Goal: Information Seeking & Learning: Learn about a topic

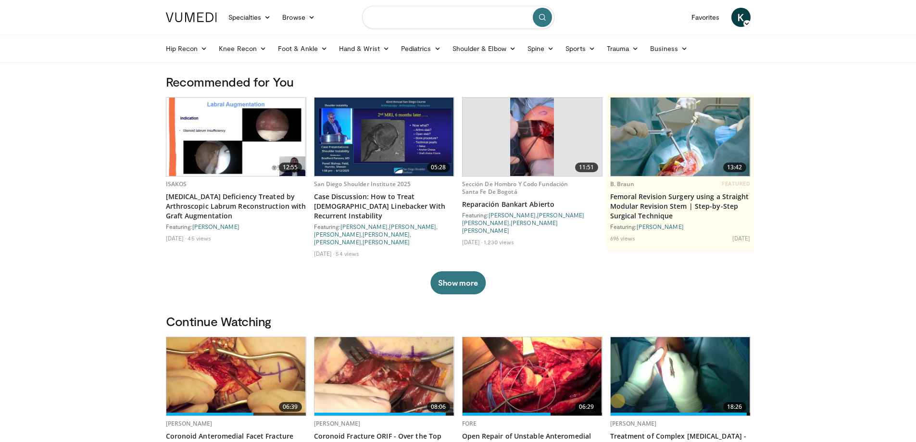
click at [400, 20] on input "Search topics, interventions" at bounding box center [458, 17] width 192 height 23
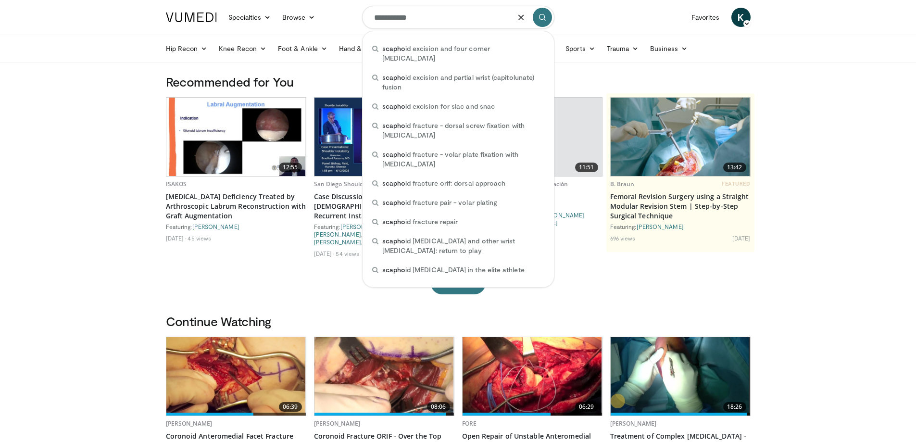
type input "**********"
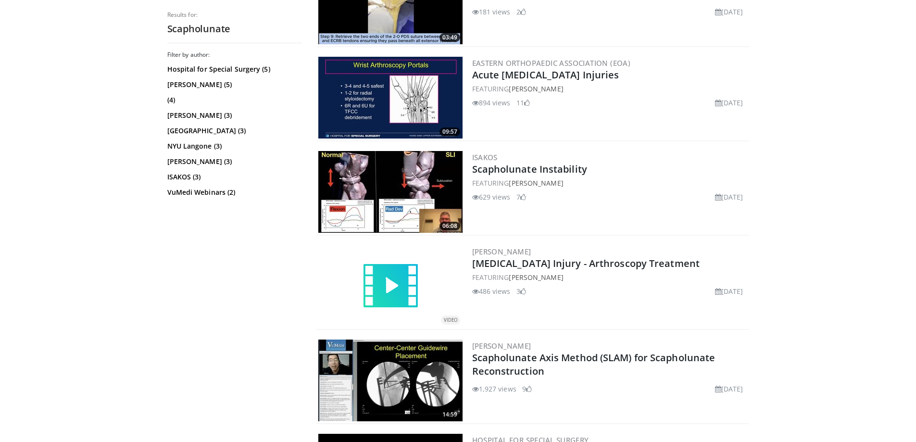
scroll to position [433, 0]
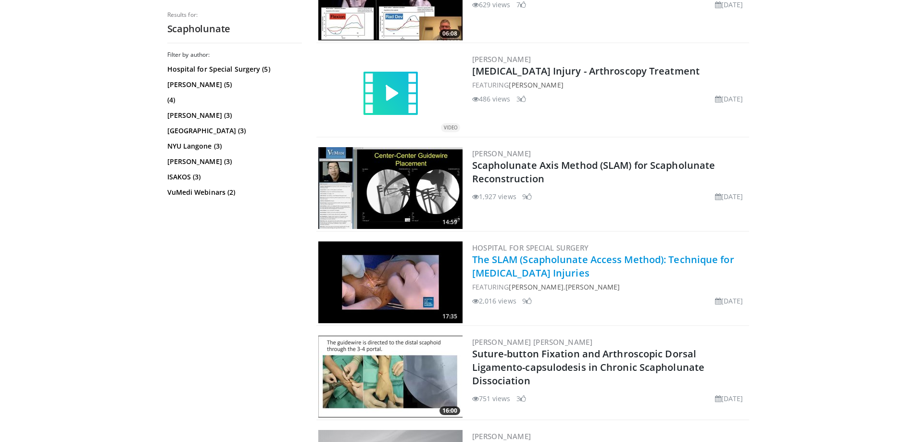
click at [586, 267] on link "The SLAM (Scapholunate Access Method): Technique for [MEDICAL_DATA] Injuries" at bounding box center [603, 266] width 262 height 26
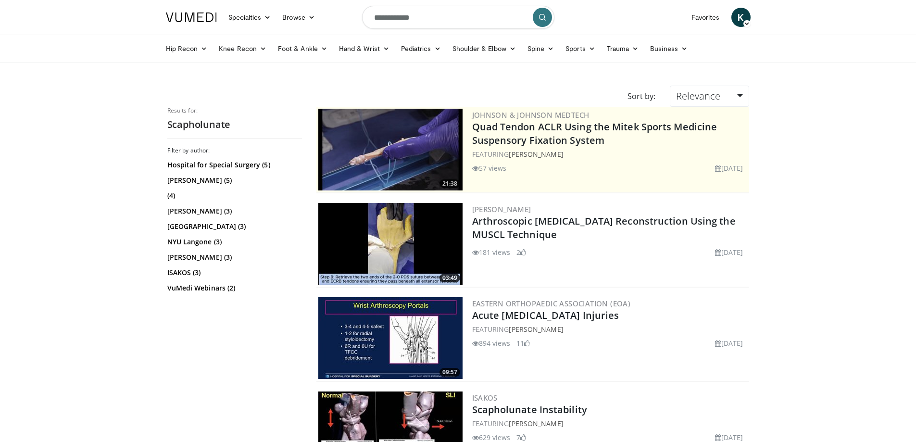
scroll to position [433, 0]
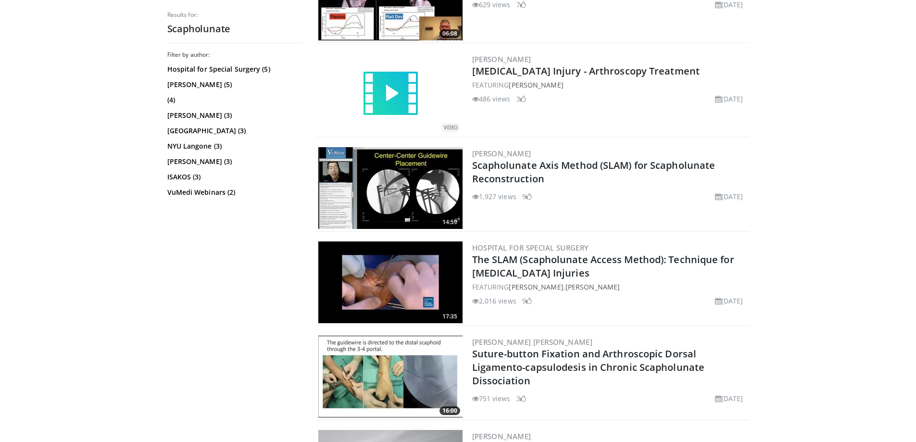
click at [378, 272] on img at bounding box center [390, 282] width 144 height 82
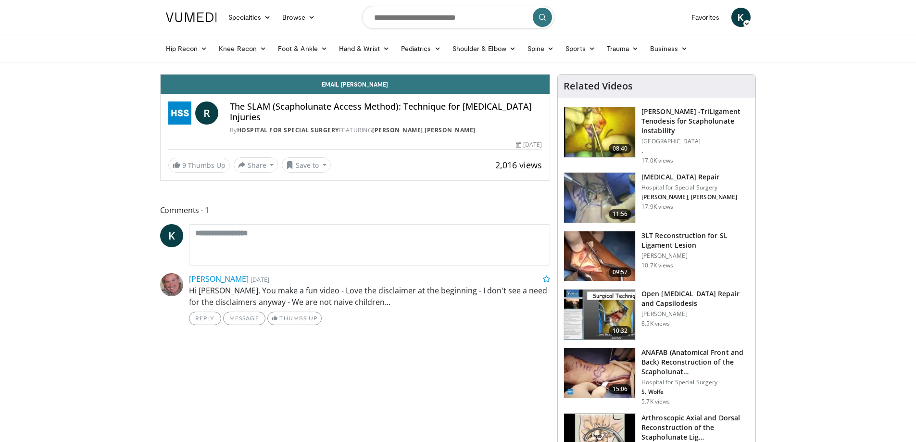
click at [264, 117] on h4 "The SLAM (Scapholunate Access Method): Technique for Scapholunate Ligament Inju…" at bounding box center [386, 112] width 313 height 21
click at [272, 117] on h4 "The SLAM (Scapholunate Access Method): Technique for Scapholunate Ligament Inju…" at bounding box center [386, 112] width 313 height 21
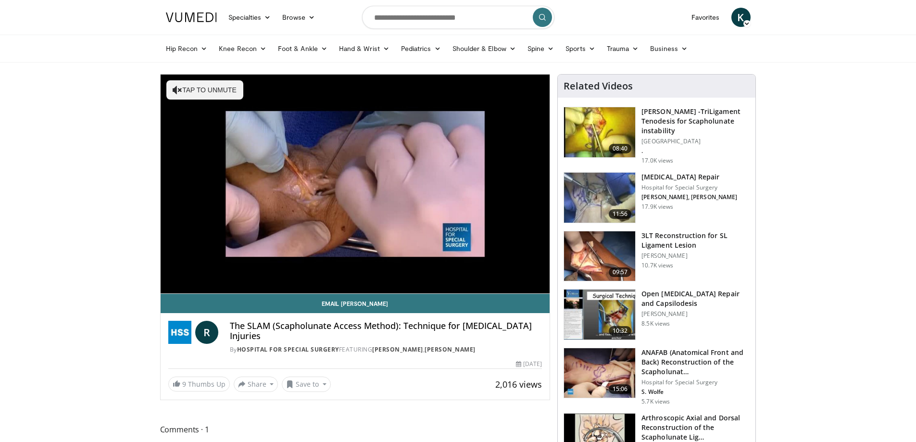
click at [179, 273] on video-js "**********" at bounding box center [356, 184] width 390 height 219
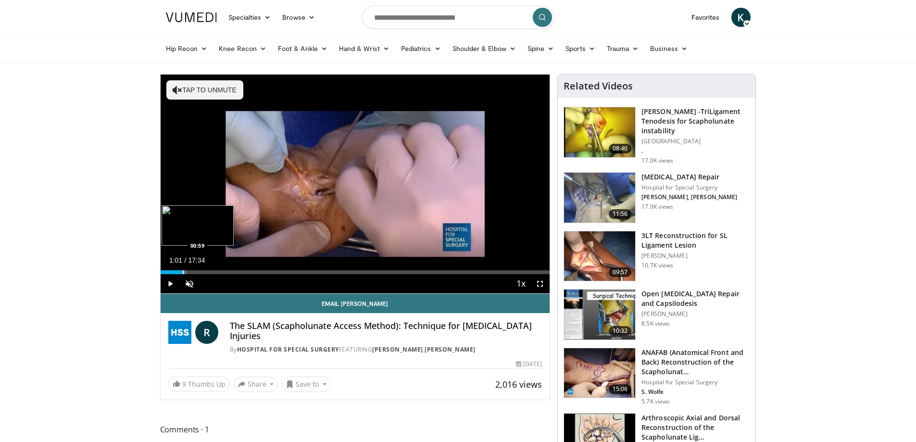
click at [183, 271] on div "Progress Bar" at bounding box center [183, 272] width 1 height 4
click at [190, 274] on div "Progress Bar" at bounding box center [190, 272] width 1 height 4
click at [196, 273] on div "Progress Bar" at bounding box center [196, 272] width 1 height 4
click at [203, 272] on div "Progress Bar" at bounding box center [203, 272] width 1 height 4
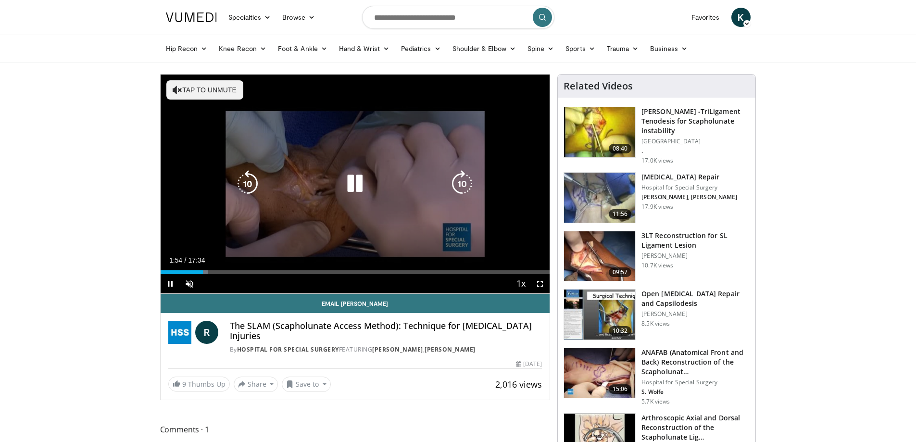
click at [0, 0] on div "Progress Bar" at bounding box center [0, 0] width 0 height 0
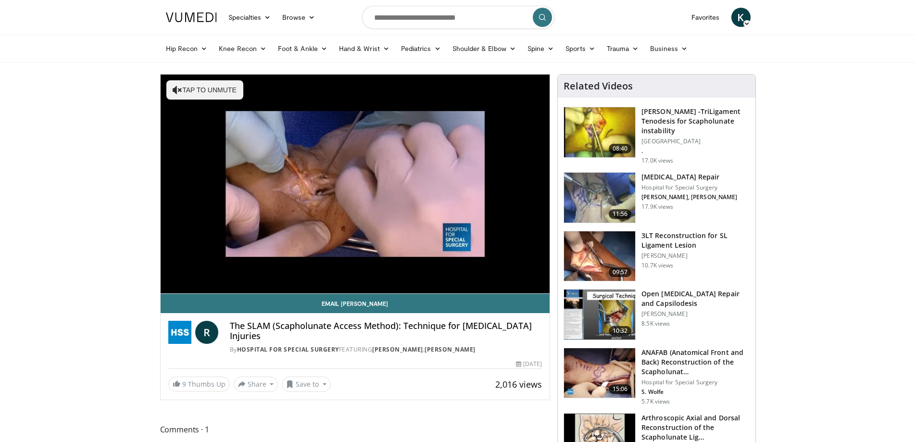
click at [208, 272] on div "10 seconds Tap to unmute" at bounding box center [356, 184] width 390 height 219
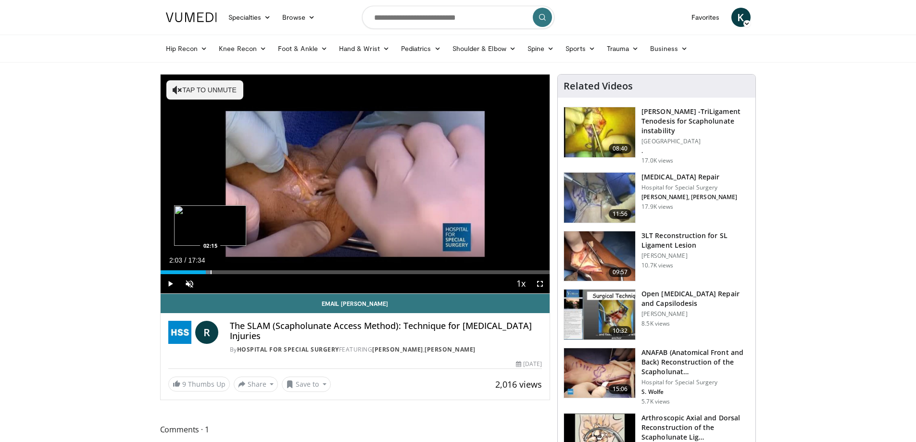
click at [211, 273] on div "Progress Bar" at bounding box center [211, 272] width 1 height 4
click at [171, 283] on span "Video Player" at bounding box center [170, 283] width 19 height 19
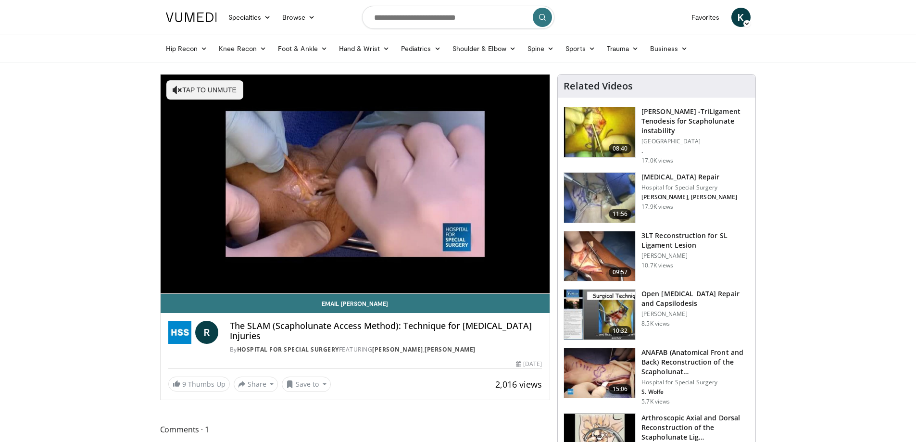
click at [595, 181] on img at bounding box center [599, 198] width 71 height 50
click at [652, 176] on div "Scapholunate Ligament Repair Hospital for Special Surgery L. Kang, S. Wolfe 17.…" at bounding box center [690, 197] width 96 height 51
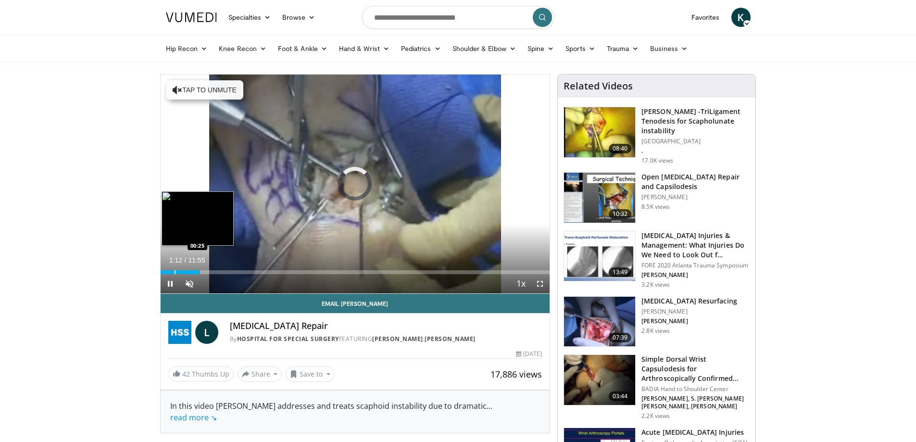
click at [175, 272] on div "Progress Bar" at bounding box center [175, 272] width 1 height 4
click at [189, 272] on div "Progress Bar" at bounding box center [188, 272] width 1 height 4
click at [193, 273] on div "Progress Bar" at bounding box center [193, 272] width 1 height 4
click at [200, 271] on div "Progress Bar" at bounding box center [200, 272] width 1 height 4
click at [205, 274] on div "Progress Bar" at bounding box center [205, 272] width 1 height 4
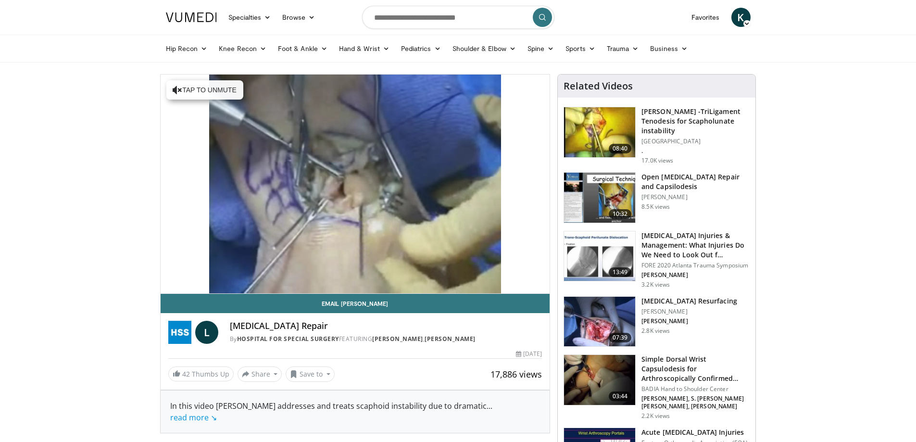
click at [207, 272] on video-js "**********" at bounding box center [356, 184] width 390 height 219
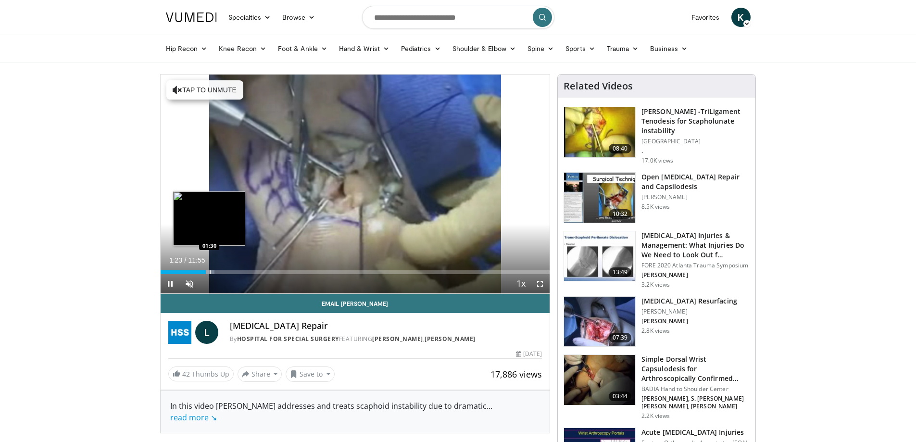
click at [210, 272] on div "Progress Bar" at bounding box center [210, 272] width 1 height 4
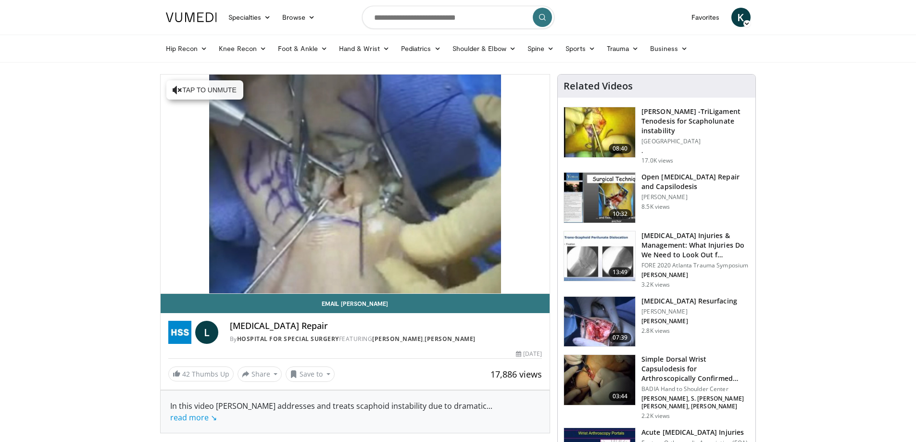
click at [219, 273] on video-js "**********" at bounding box center [356, 184] width 390 height 219
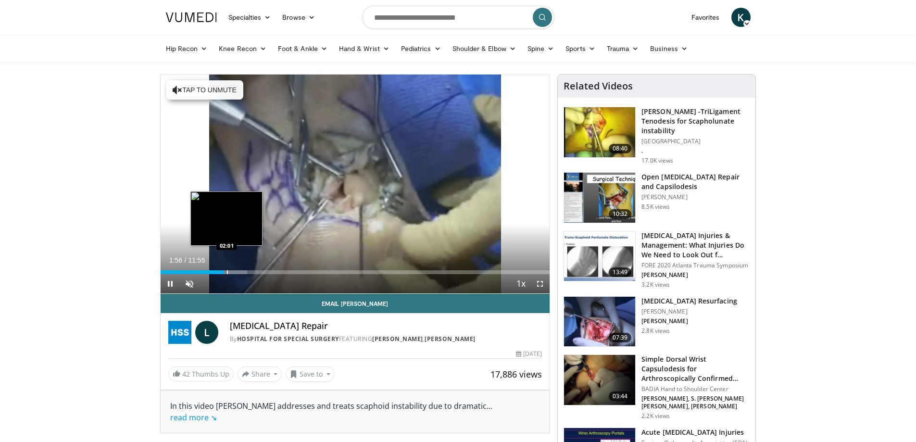
click at [227, 272] on div "Progress Bar" at bounding box center [227, 272] width 1 height 4
click at [233, 273] on div "Progress Bar" at bounding box center [233, 272] width 1 height 4
click at [239, 270] on div "Progress Bar" at bounding box center [239, 272] width 1 height 4
click at [246, 271] on div "Progress Bar" at bounding box center [246, 272] width 1 height 4
click at [252, 272] on div "Progress Bar" at bounding box center [252, 272] width 1 height 4
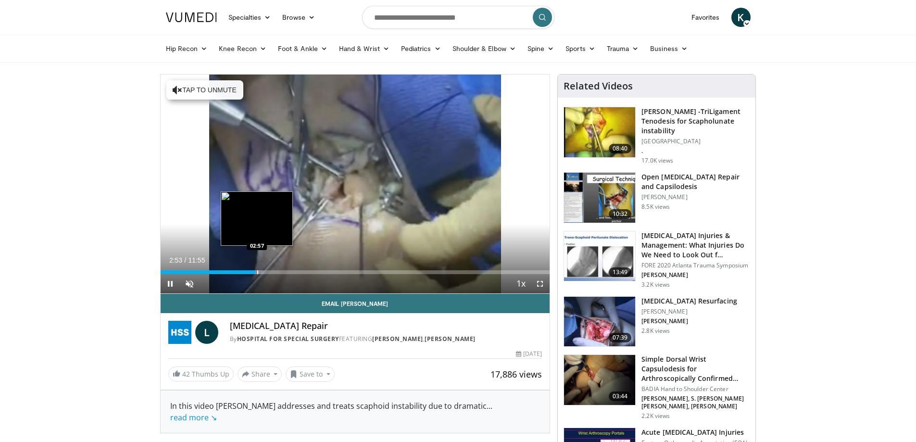
click at [257, 272] on div "Progress Bar" at bounding box center [257, 272] width 1 height 4
click at [260, 271] on div "Progress Bar" at bounding box center [260, 272] width 1 height 4
click at [267, 272] on div "Progress Bar" at bounding box center [267, 272] width 1 height 4
click at [274, 273] on div "Progress Bar" at bounding box center [274, 272] width 1 height 4
click at [279, 272] on div "Progress Bar" at bounding box center [279, 272] width 1 height 4
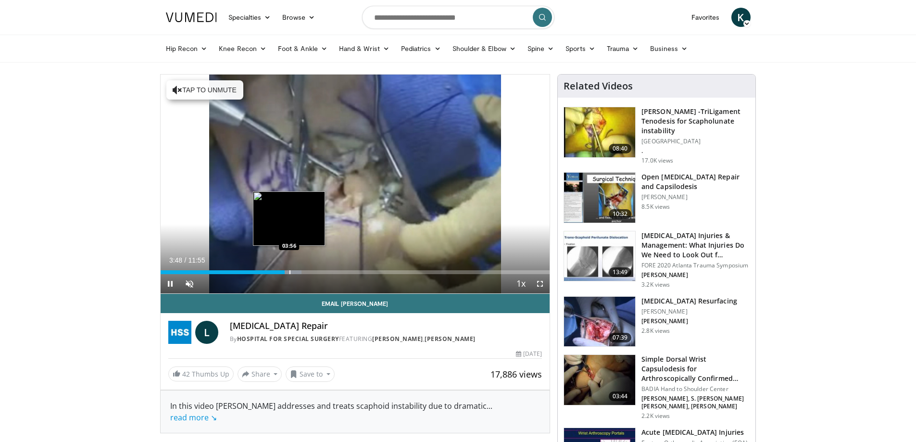
click at [290, 273] on div "Progress Bar" at bounding box center [290, 272] width 1 height 4
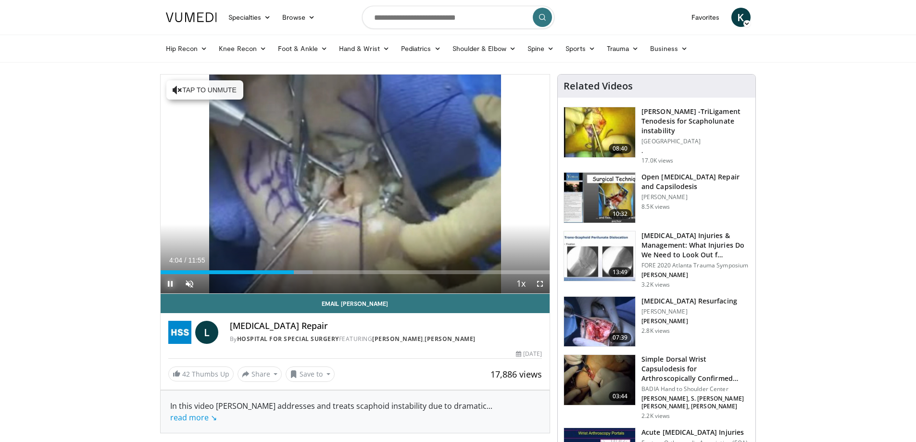
click at [173, 283] on span "Video Player" at bounding box center [170, 283] width 19 height 19
click at [172, 282] on span "Video Player" at bounding box center [170, 283] width 19 height 19
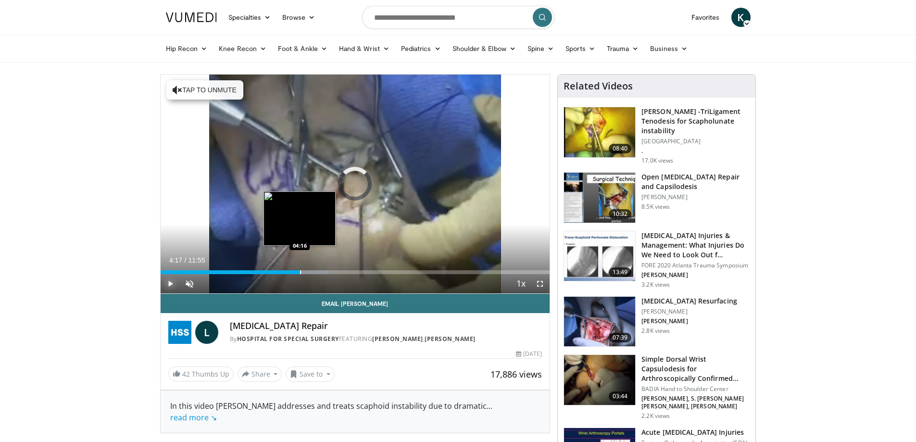
click at [300, 270] on div "Progress Bar" at bounding box center [300, 272] width 1 height 4
click at [312, 272] on div "Progress Bar" at bounding box center [312, 272] width 1 height 4
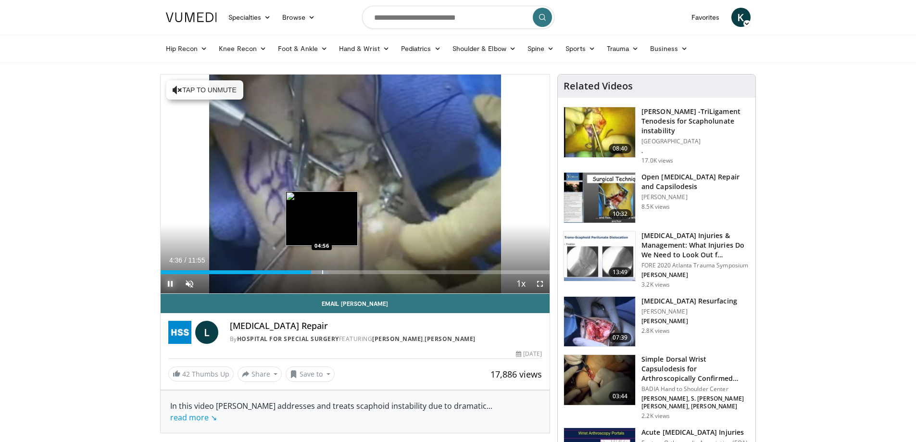
click at [322, 271] on div "Progress Bar" at bounding box center [322, 272] width 1 height 4
click at [167, 283] on span "Video Player" at bounding box center [170, 283] width 19 height 19
click at [616, 309] on img at bounding box center [599, 322] width 71 height 50
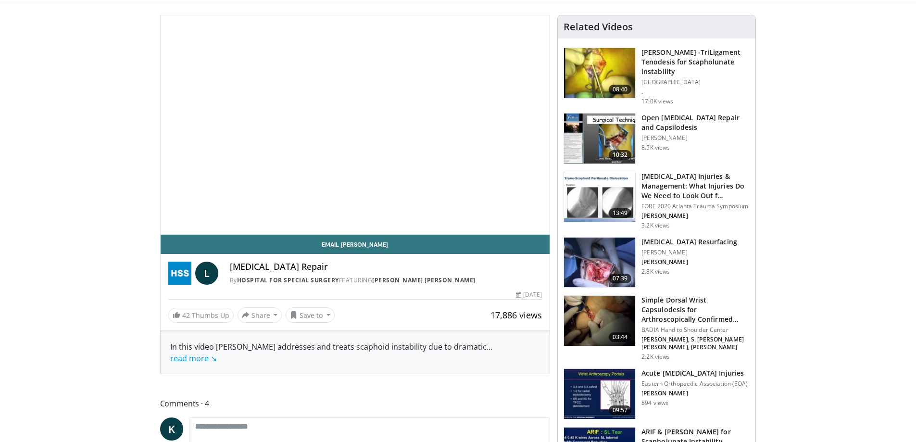
scroll to position [96, 0]
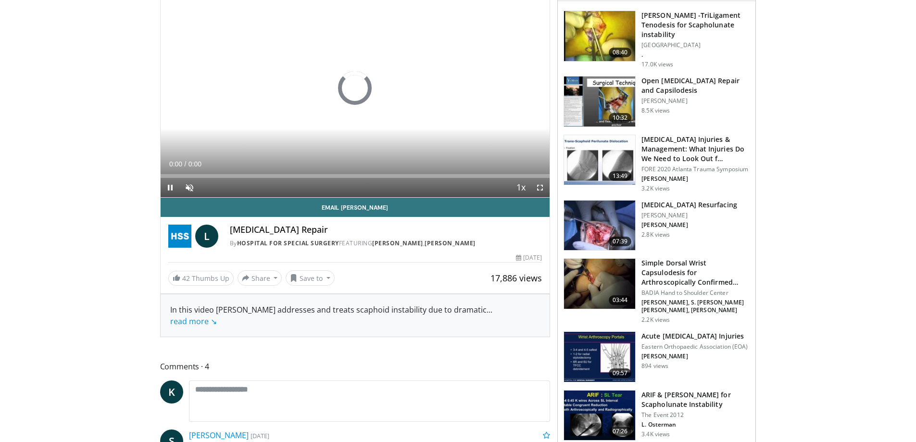
click at [589, 274] on img at bounding box center [599, 284] width 71 height 50
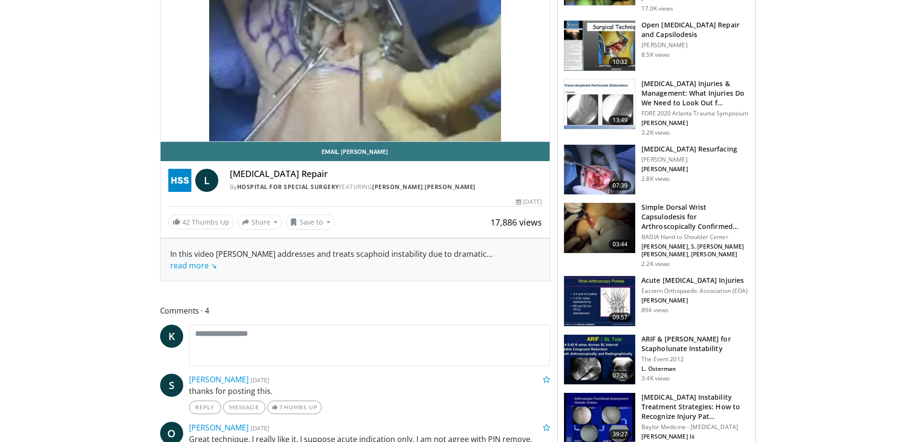
scroll to position [289, 0]
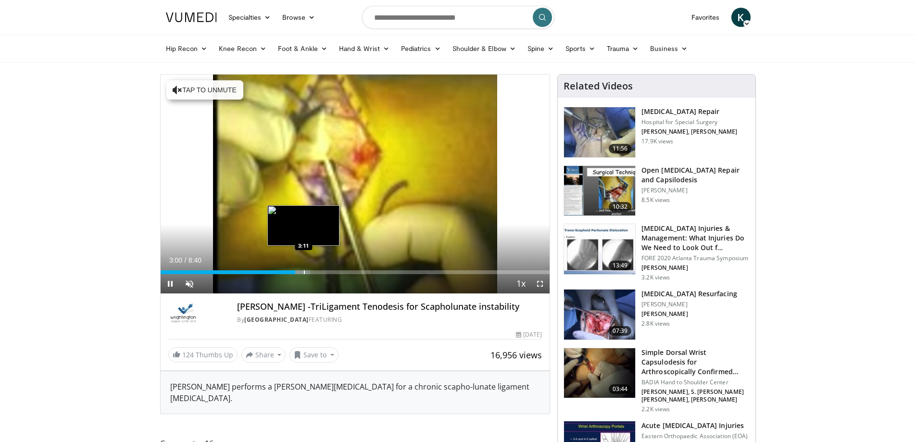
click at [303, 273] on div "Loaded : 38.46% 3:00 3:11" at bounding box center [356, 272] width 390 height 4
click at [307, 271] on div "Progress Bar" at bounding box center [307, 272] width 1 height 4
click at [170, 285] on span "Video Player" at bounding box center [170, 283] width 19 height 19
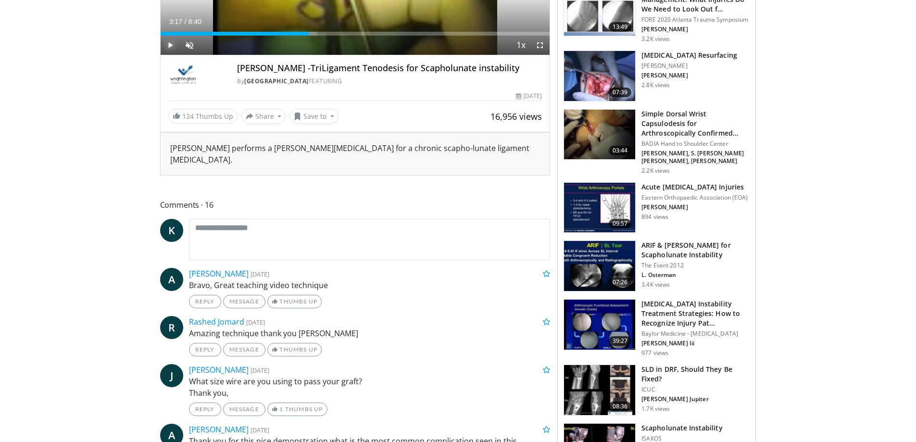
scroll to position [241, 0]
